Goal: Navigation & Orientation: Find specific page/section

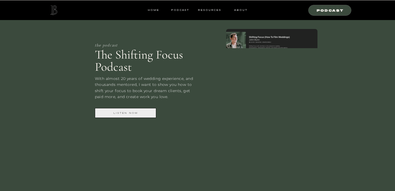
scroll to position [435, 0]
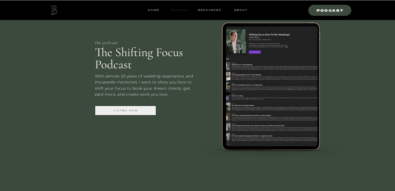
click at [183, 10] on nav "Podcast" at bounding box center [179, 10] width 21 height 5
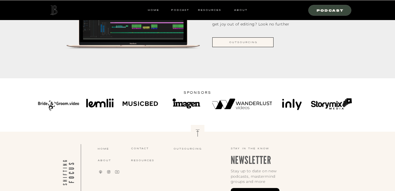
scroll to position [542, 0]
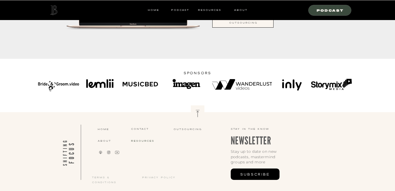
click at [150, 140] on nav "resources" at bounding box center [150, 140] width 38 height 5
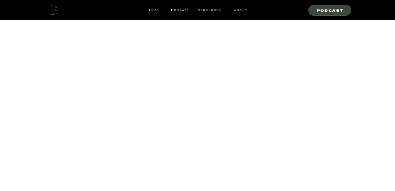
scroll to position [24, 0]
